Goal: Transaction & Acquisition: Download file/media

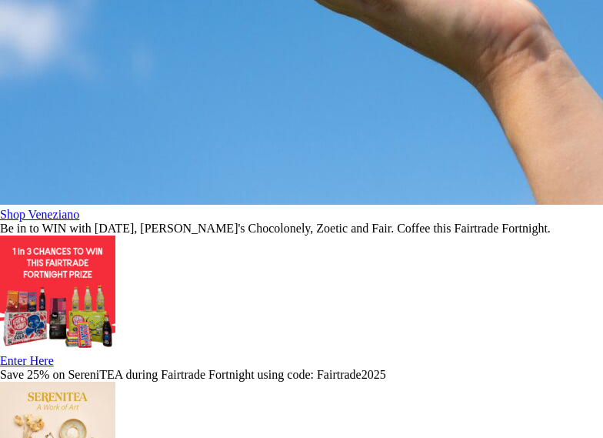
scroll to position [2051, 0]
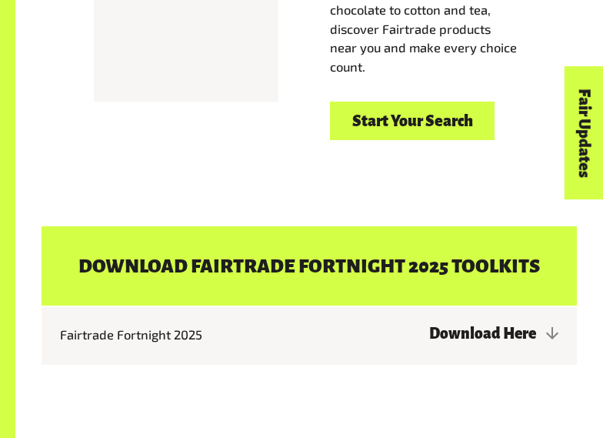
scroll to position [2497, 0]
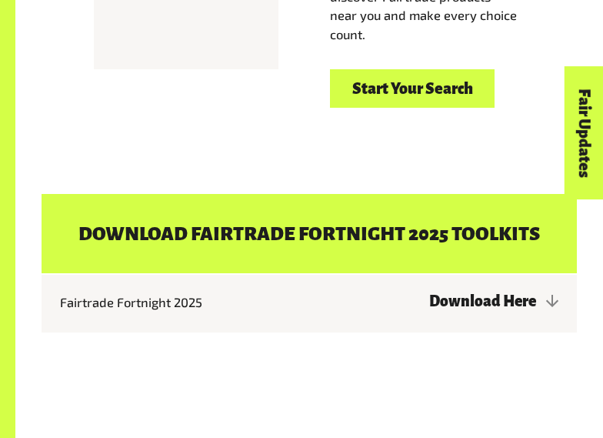
click at [349, 224] on h4 "Download Fairtrade Fortnight 2025 Toolkits" at bounding box center [309, 233] width 535 height 79
click at [471, 296] on link "Download Here" at bounding box center [493, 301] width 129 height 17
click at [489, 235] on h4 "Download Fairtrade Fortnight 2025 Toolkits" at bounding box center [309, 233] width 535 height 79
click at [550, 299] on link "Download Here" at bounding box center [493, 301] width 129 height 17
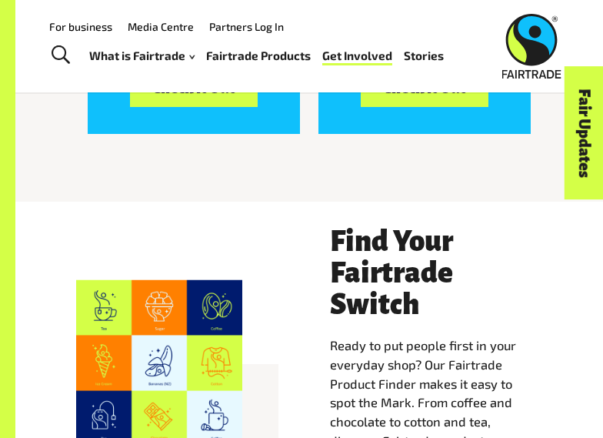
scroll to position [2057, 0]
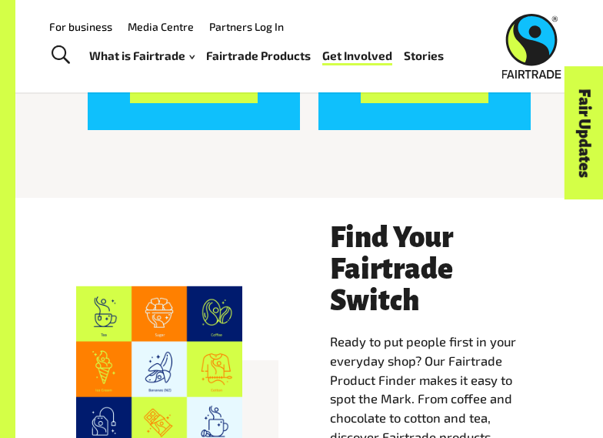
click at [394, 265] on h3 "Find Your Fairtrade Switch" at bounding box center [436, 269] width 212 height 95
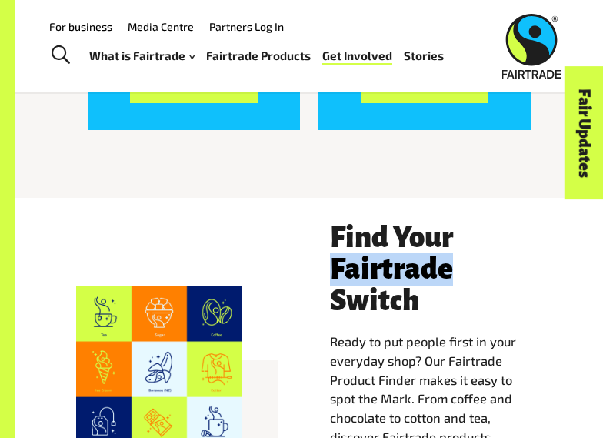
click at [394, 265] on h3 "Find Your Fairtrade Switch" at bounding box center [436, 269] width 212 height 95
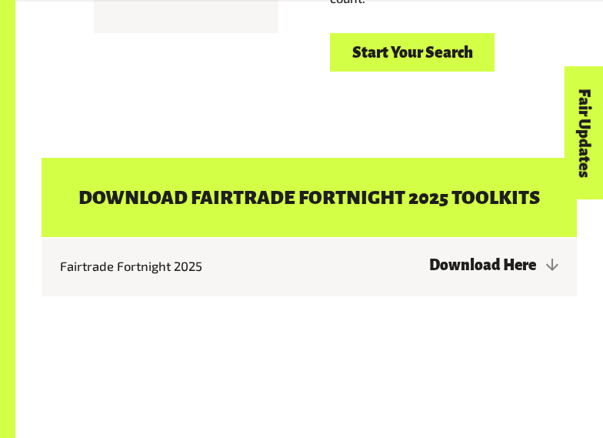
scroll to position [2537, 0]
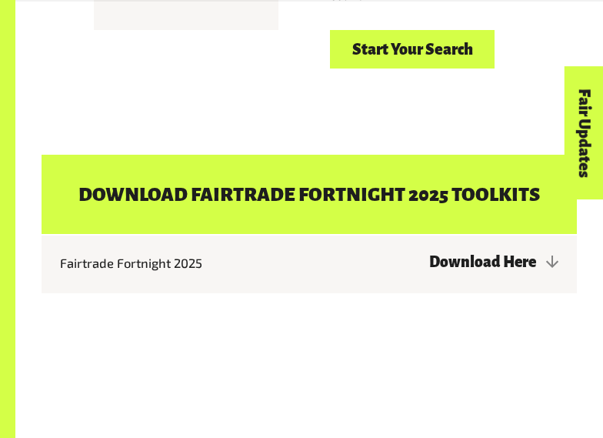
click at [378, 192] on h4 "Download Fairtrade Fortnight 2025 Toolkits" at bounding box center [309, 194] width 535 height 79
click at [524, 205] on h4 "Download Fairtrade Fortnight 2025 Toolkits" at bounding box center [309, 194] width 535 height 79
click at [510, 269] on link "Download Here" at bounding box center [493, 262] width 129 height 17
click at [507, 266] on link "Download Here" at bounding box center [493, 262] width 129 height 17
